Goal: Task Accomplishment & Management: Use online tool/utility

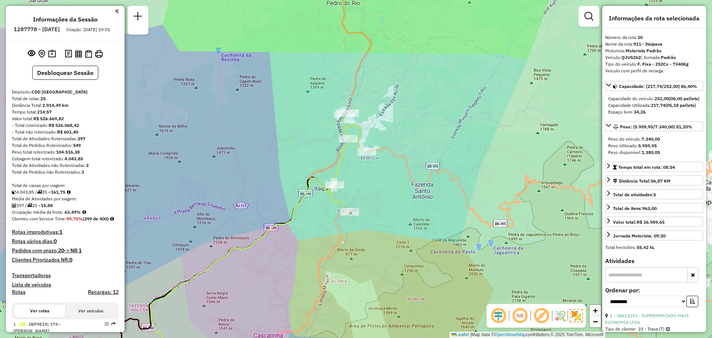
select select "**********"
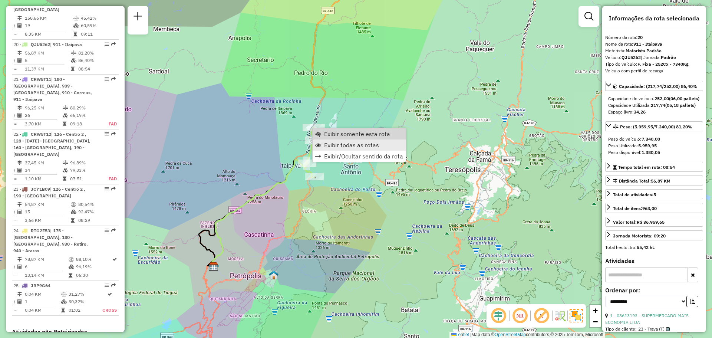
scroll to position [1070, 0]
click at [321, 145] on span "Exibir todas as rotas" at bounding box center [318, 145] width 6 height 6
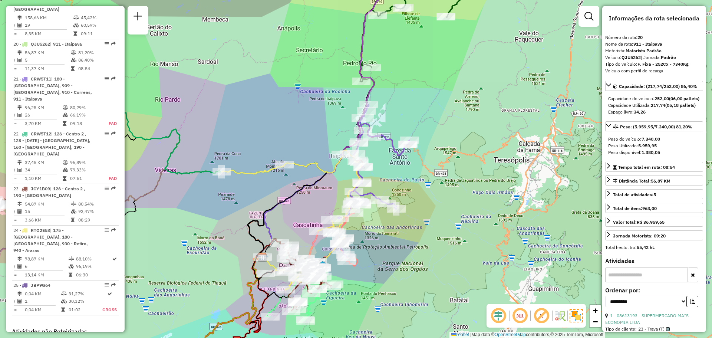
drag, startPoint x: 356, startPoint y: 187, endPoint x: 491, endPoint y: 140, distance: 143.5
click at [492, 140] on div "Janela de atendimento Grade de atendimento Capacidade Transportadoras Veículos …" at bounding box center [356, 169] width 712 height 338
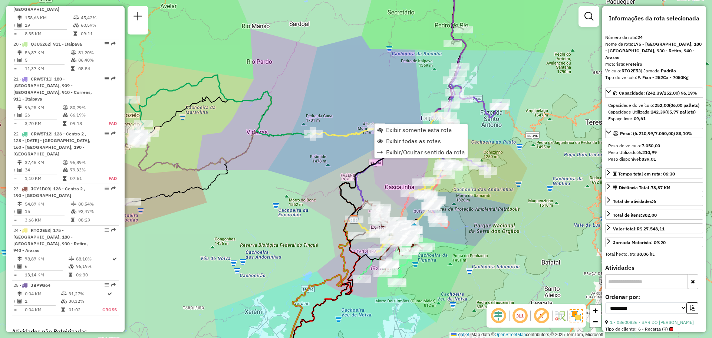
scroll to position [1136, 0]
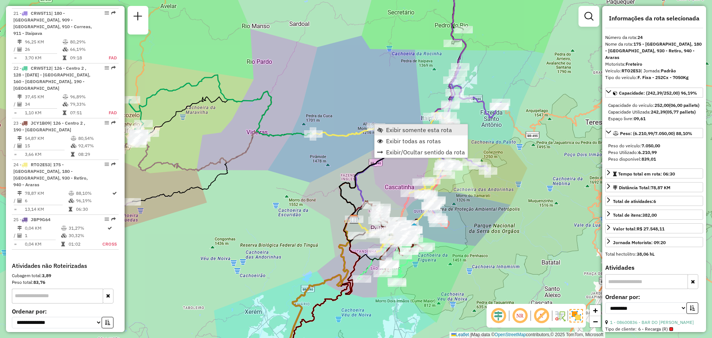
click at [411, 130] on span "Exibir somente esta rota" at bounding box center [419, 130] width 66 height 6
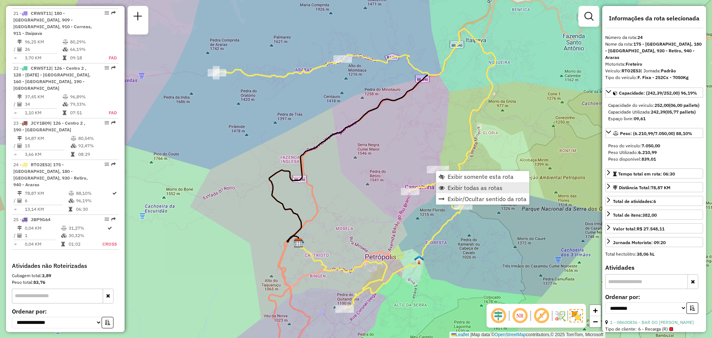
click at [457, 185] on span "Exibir todas as rotas" at bounding box center [475, 188] width 55 height 6
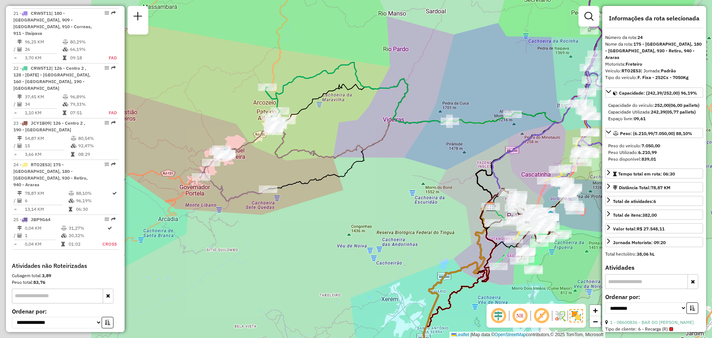
drag, startPoint x: 291, startPoint y: 188, endPoint x: 427, endPoint y: 177, distance: 136.2
click at [469, 180] on div "Janela de atendimento Grade de atendimento Capacidade Transportadoras Veículos …" at bounding box center [356, 169] width 712 height 338
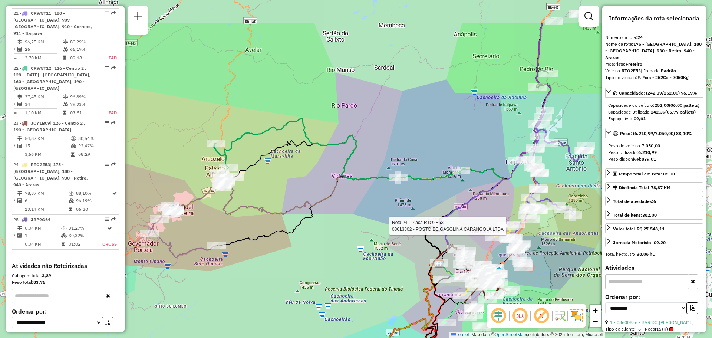
drag, startPoint x: 358, startPoint y: 147, endPoint x: 302, endPoint y: 203, distance: 79.5
click at [302, 203] on icon at bounding box center [339, 199] width 335 height 128
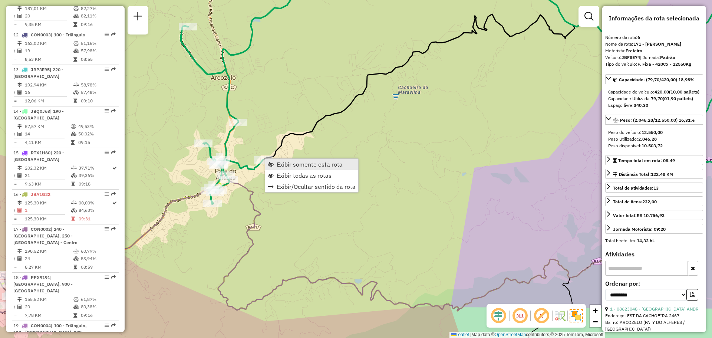
scroll to position [528, 0]
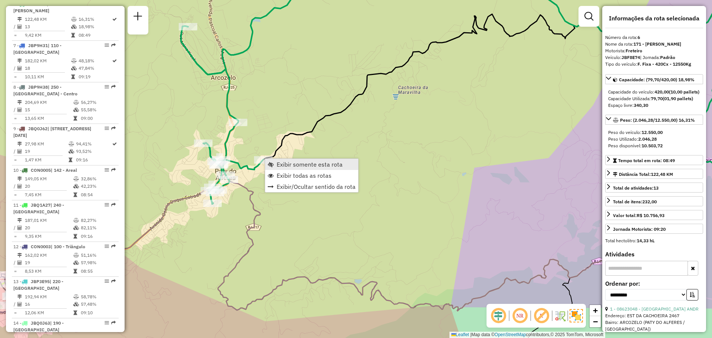
click at [279, 167] on span "Exibir somente esta rota" at bounding box center [310, 164] width 66 height 6
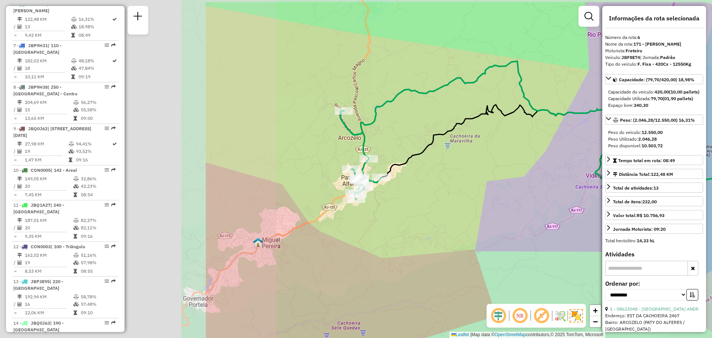
drag, startPoint x: 225, startPoint y: 171, endPoint x: 435, endPoint y: 183, distance: 210.0
click at [520, 198] on div "Janela de atendimento Grade de atendimento Capacidade Transportadoras Veículos …" at bounding box center [356, 169] width 712 height 338
